Goal: Information Seeking & Learning: Find specific fact

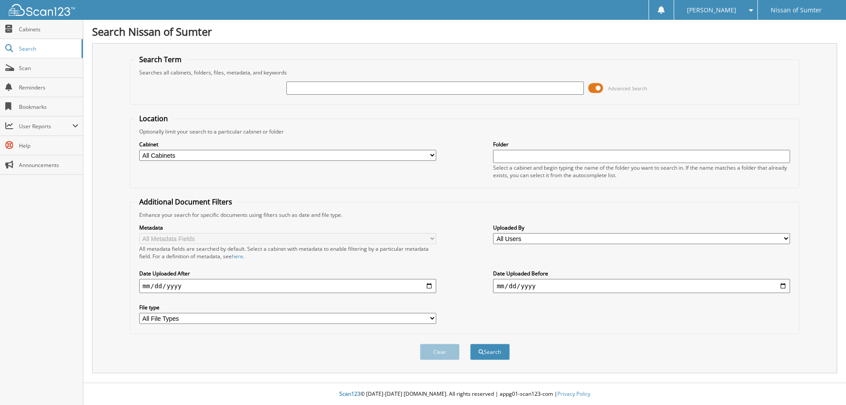
click at [544, 89] on input "text" at bounding box center [434, 87] width 297 height 13
type input "64511"
click at [597, 88] on span at bounding box center [595, 87] width 15 height 13
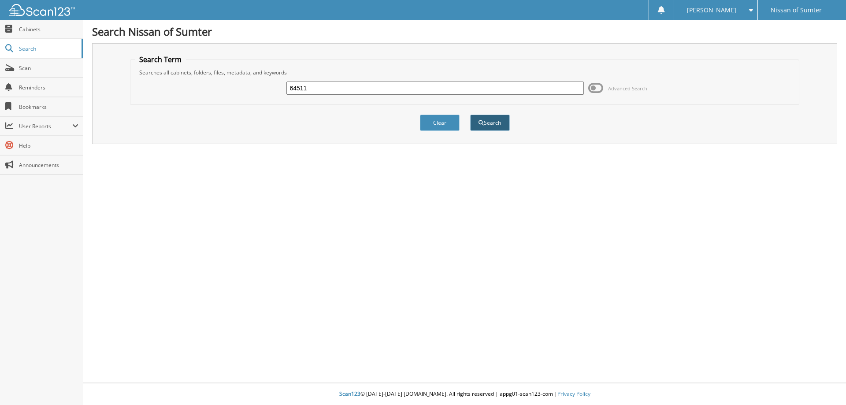
click at [493, 121] on button "Search" at bounding box center [490, 123] width 40 height 16
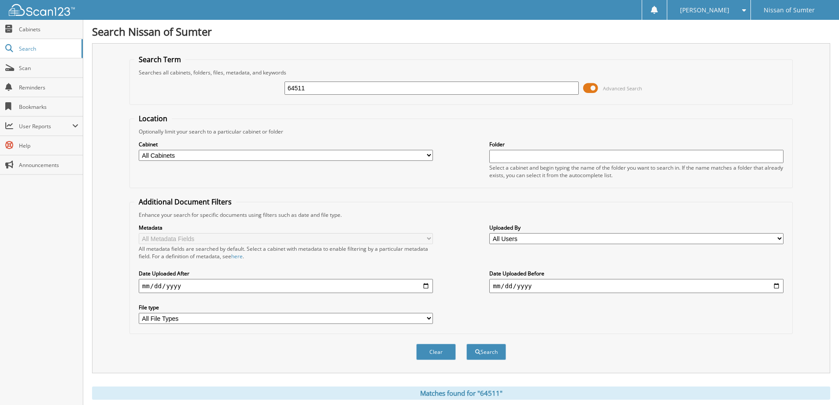
click at [594, 87] on span at bounding box center [590, 87] width 15 height 13
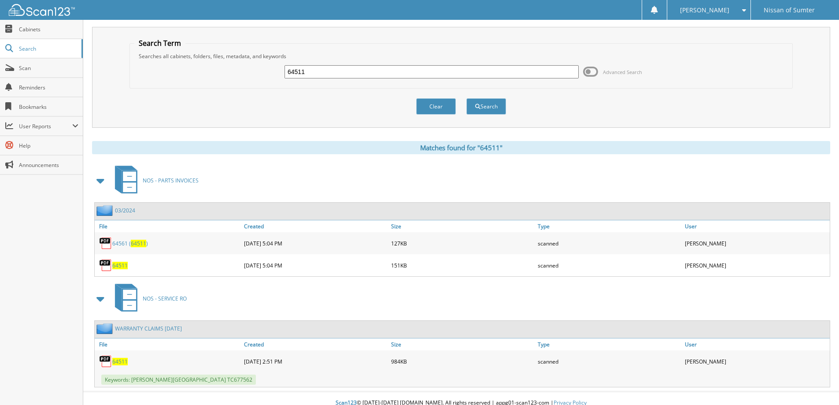
scroll to position [25, 0]
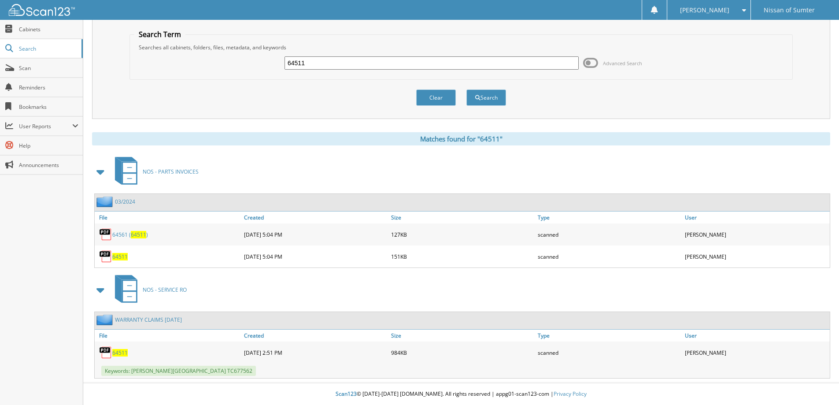
click at [122, 352] on span "64511" at bounding box center [119, 352] width 15 height 7
